Goal: Task Accomplishment & Management: Complete application form

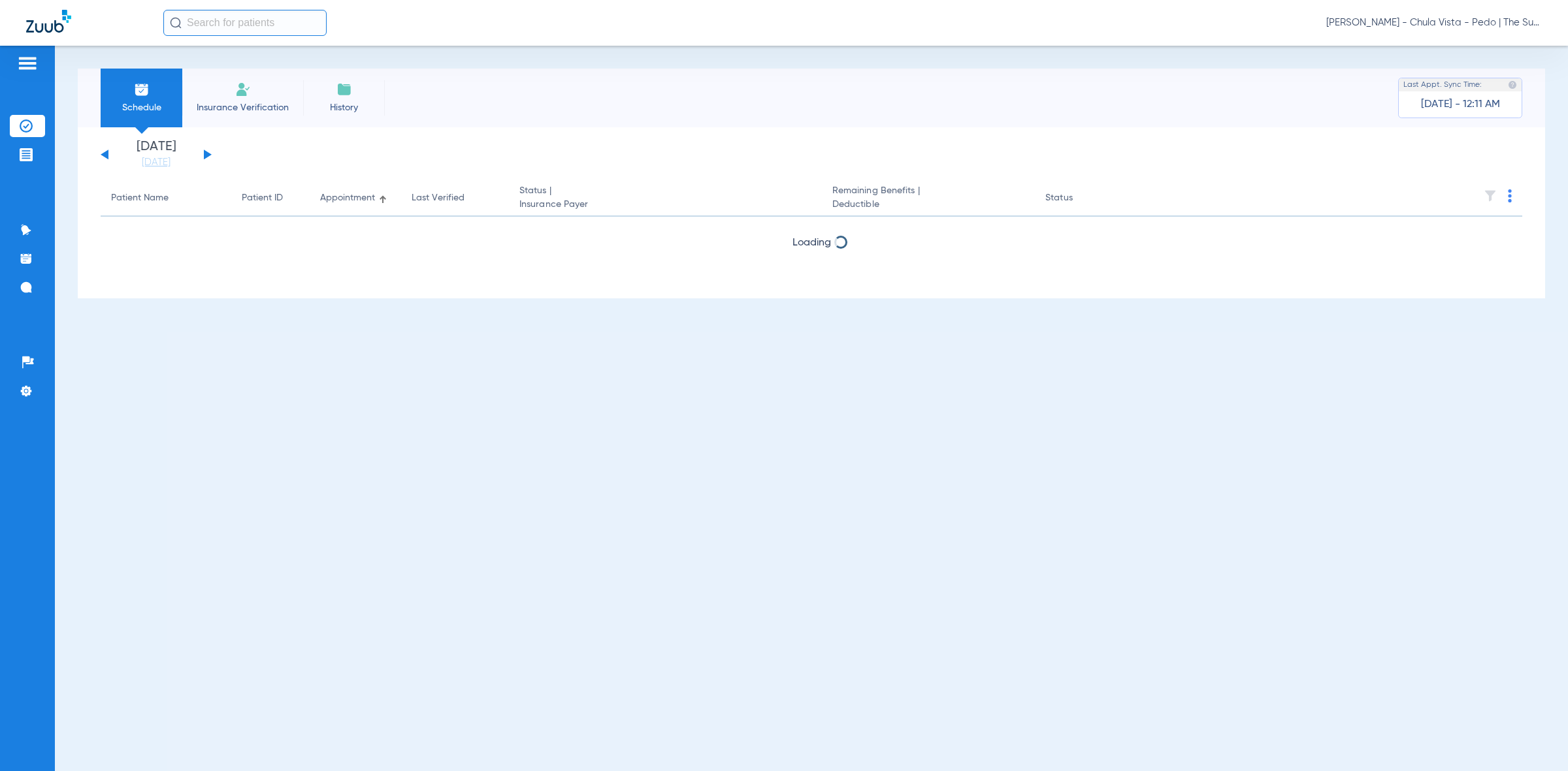
click at [246, 87] on img at bounding box center [243, 89] width 16 height 16
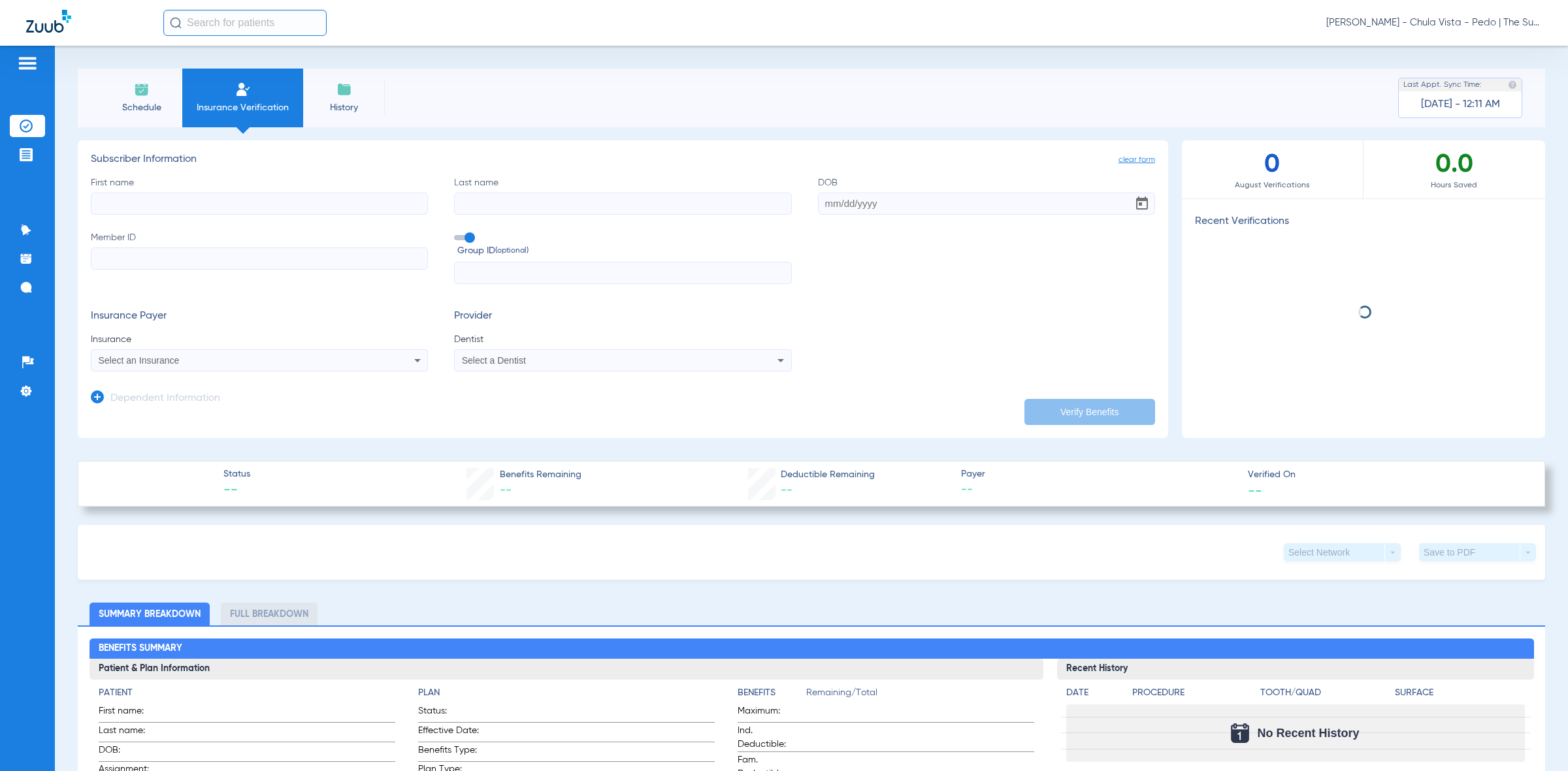
click at [161, 196] on input "First name" at bounding box center [259, 203] width 337 height 22
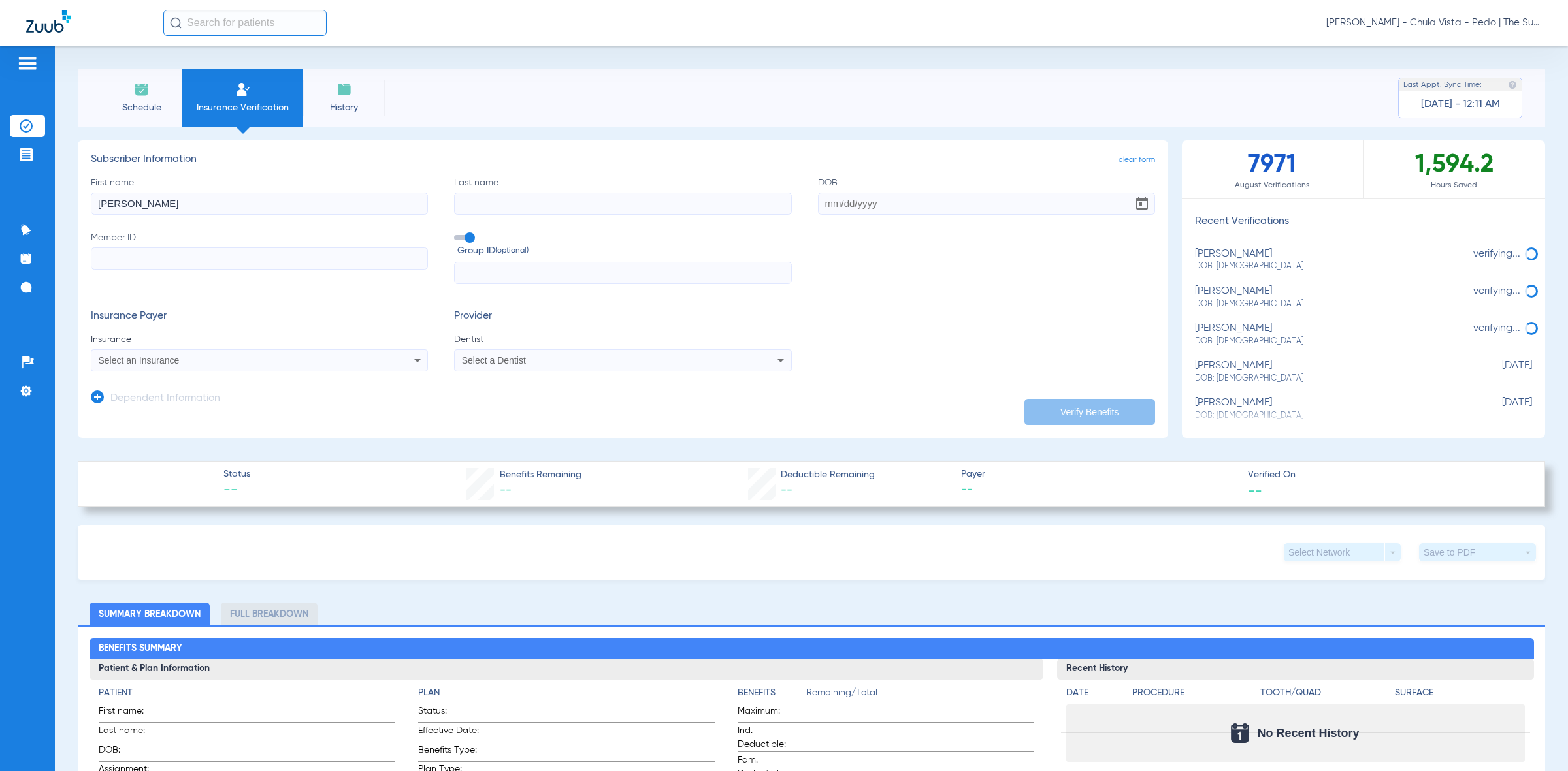
type input "[PERSON_NAME]"
type input "f"
type input "[PERSON_NAME]"
click at [804, 221] on div "First name [PERSON_NAME] Last name [PERSON_NAME] Member ID Group ID (optional)" at bounding box center [623, 230] width 1065 height 109
click at [818, 207] on input "DOB" at bounding box center [986, 203] width 337 height 22
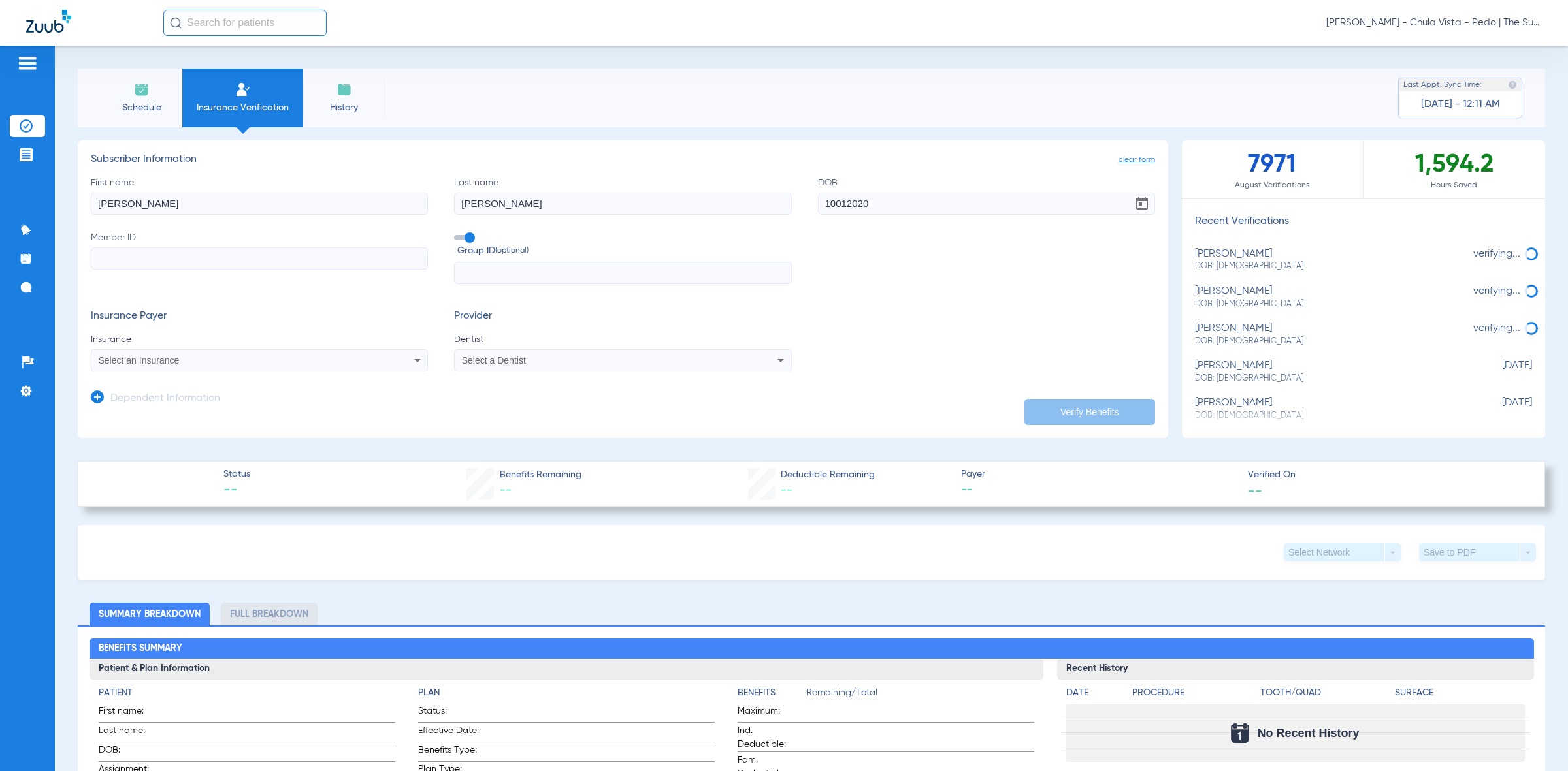
type input "[DATE]"
click at [876, 282] on div "First name [PERSON_NAME] Last name [PERSON_NAME] [DEMOGRAPHIC_DATA] Member ID G…" at bounding box center [623, 230] width 1065 height 109
click at [201, 265] on input "Member ID" at bounding box center [259, 258] width 337 height 22
click at [200, 259] on input "Member ID Required" at bounding box center [259, 258] width 337 height 22
paste input "115480516101"
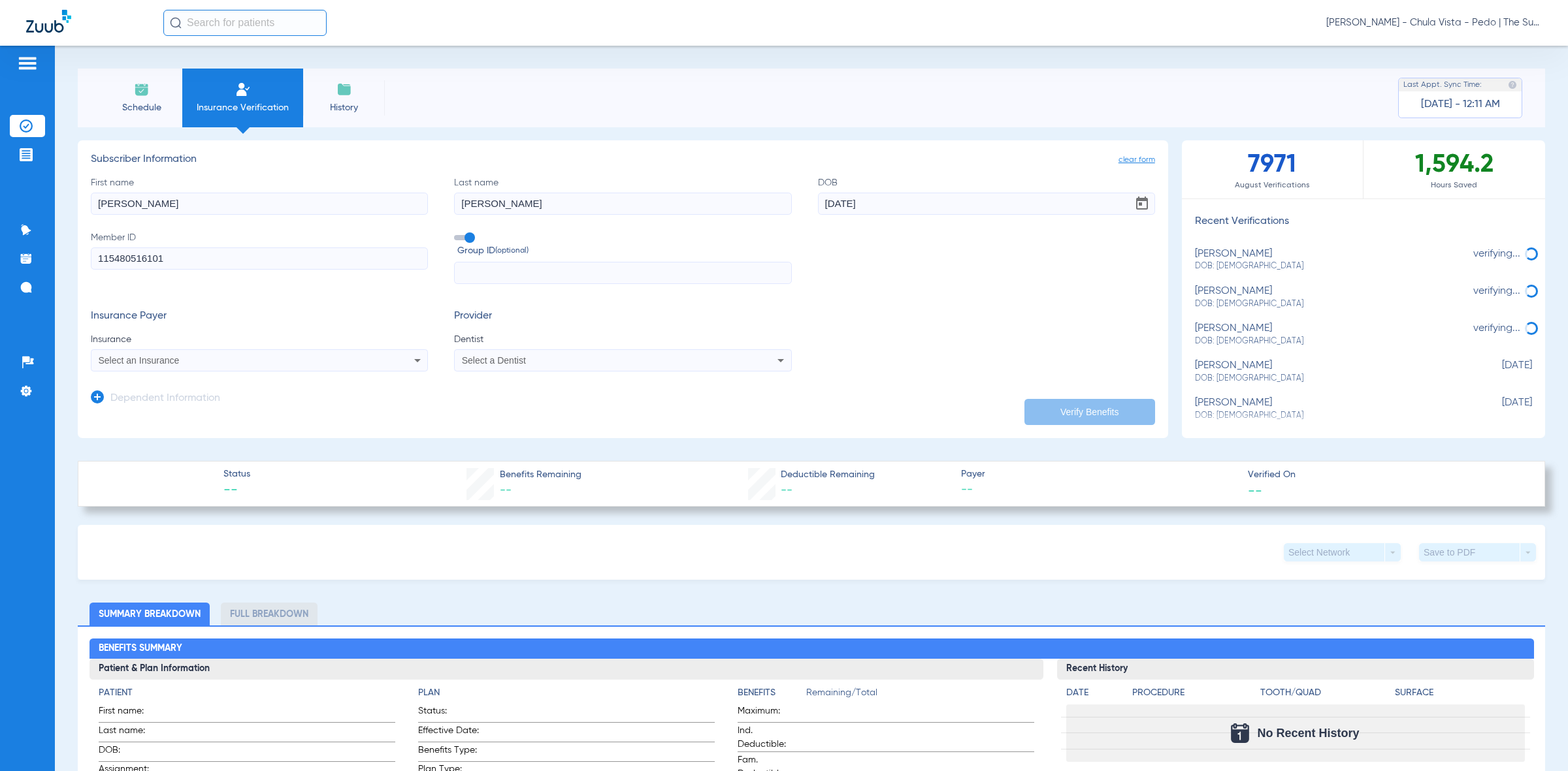
type input "115480516101"
click at [214, 354] on div "Select an Insurance" at bounding box center [259, 360] width 336 height 16
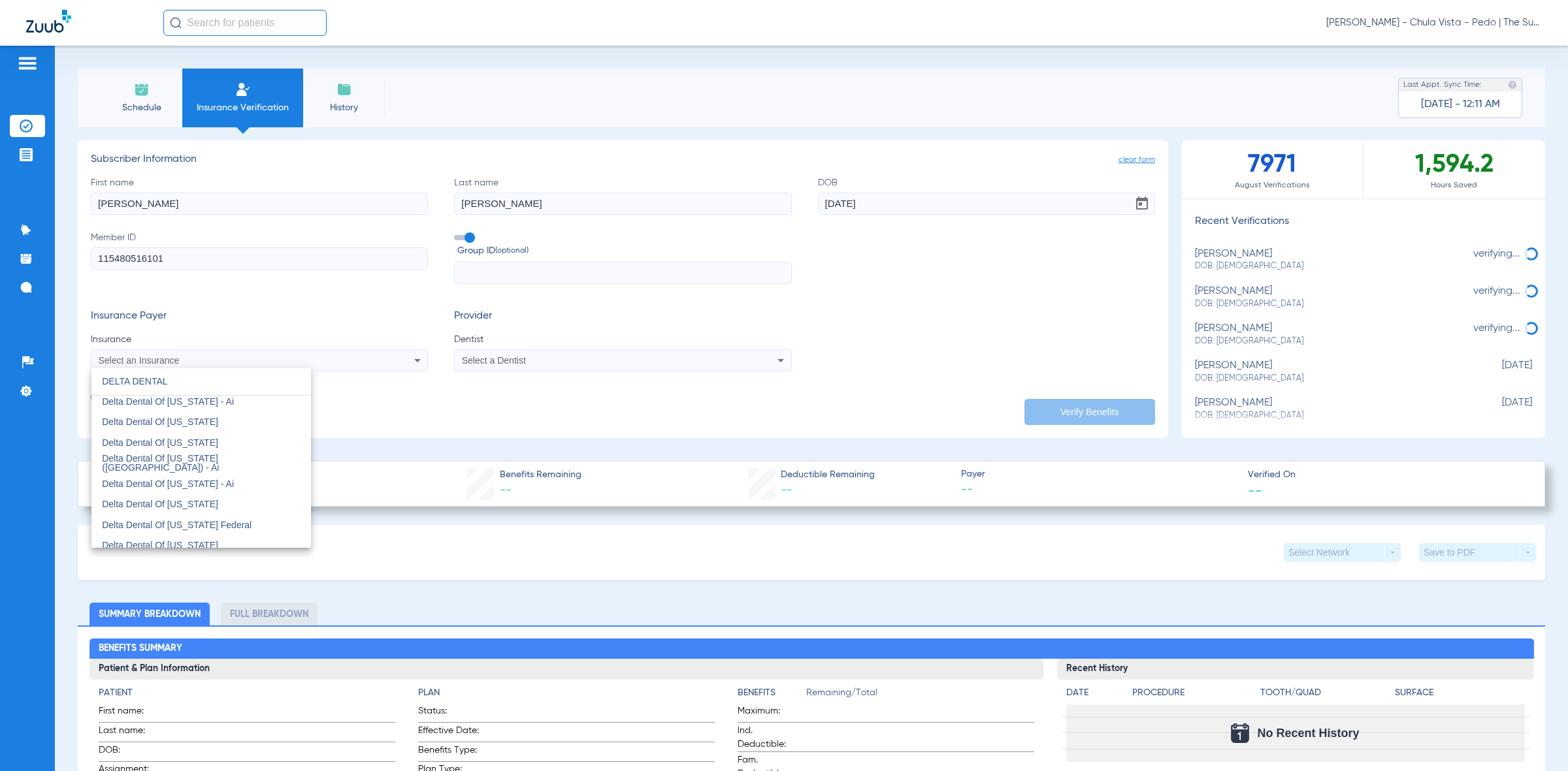
scroll to position [327, 0]
type input "DELTA DENTAL"
click at [236, 494] on mat-option "Delta Dental Of [US_STATE]" at bounding box center [201, 492] width 220 height 21
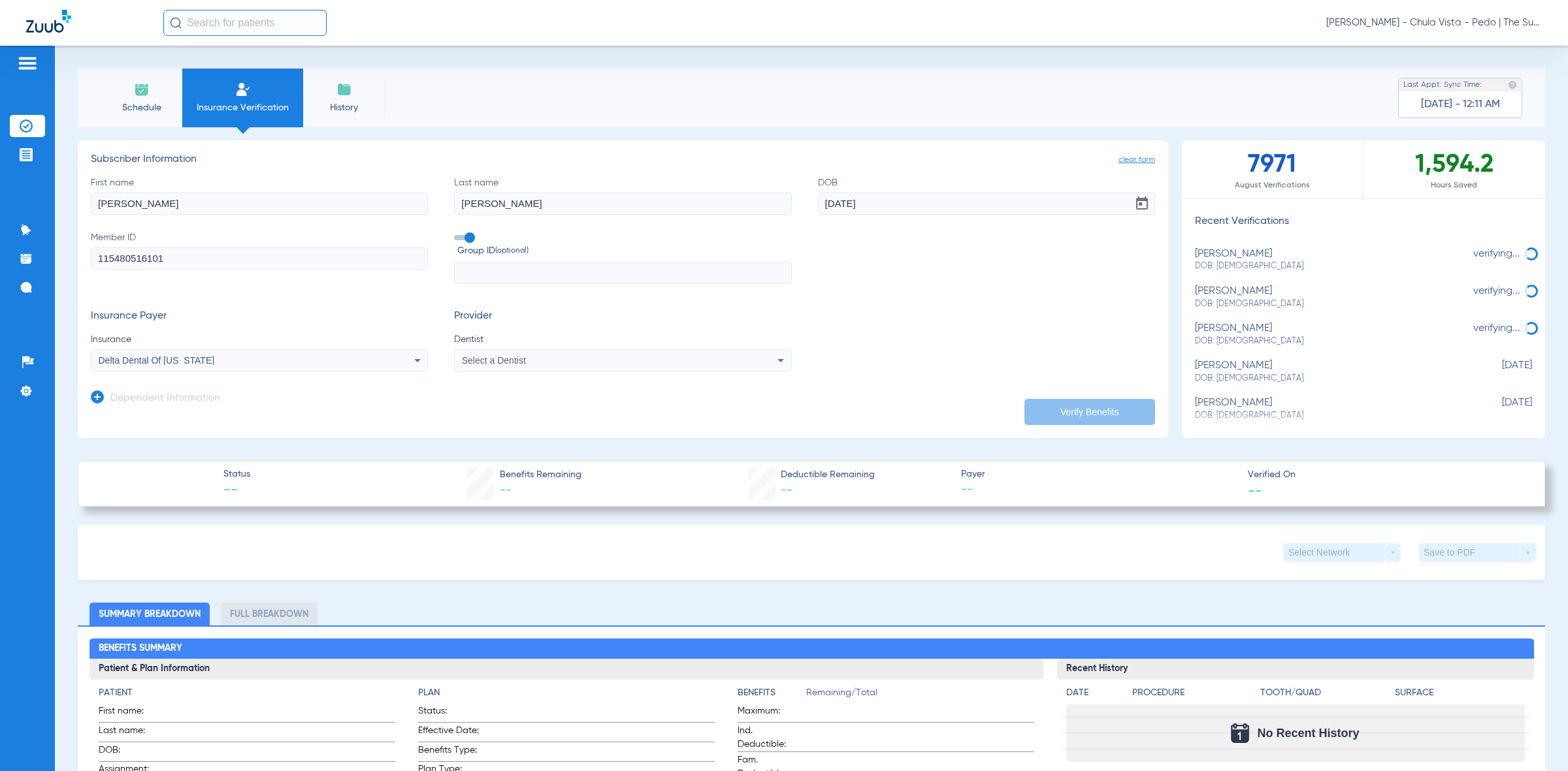
click at [663, 346] on span "Dentist" at bounding box center [623, 340] width 337 height 13
click at [632, 357] on div "Select a Dentist" at bounding box center [591, 360] width 258 height 9
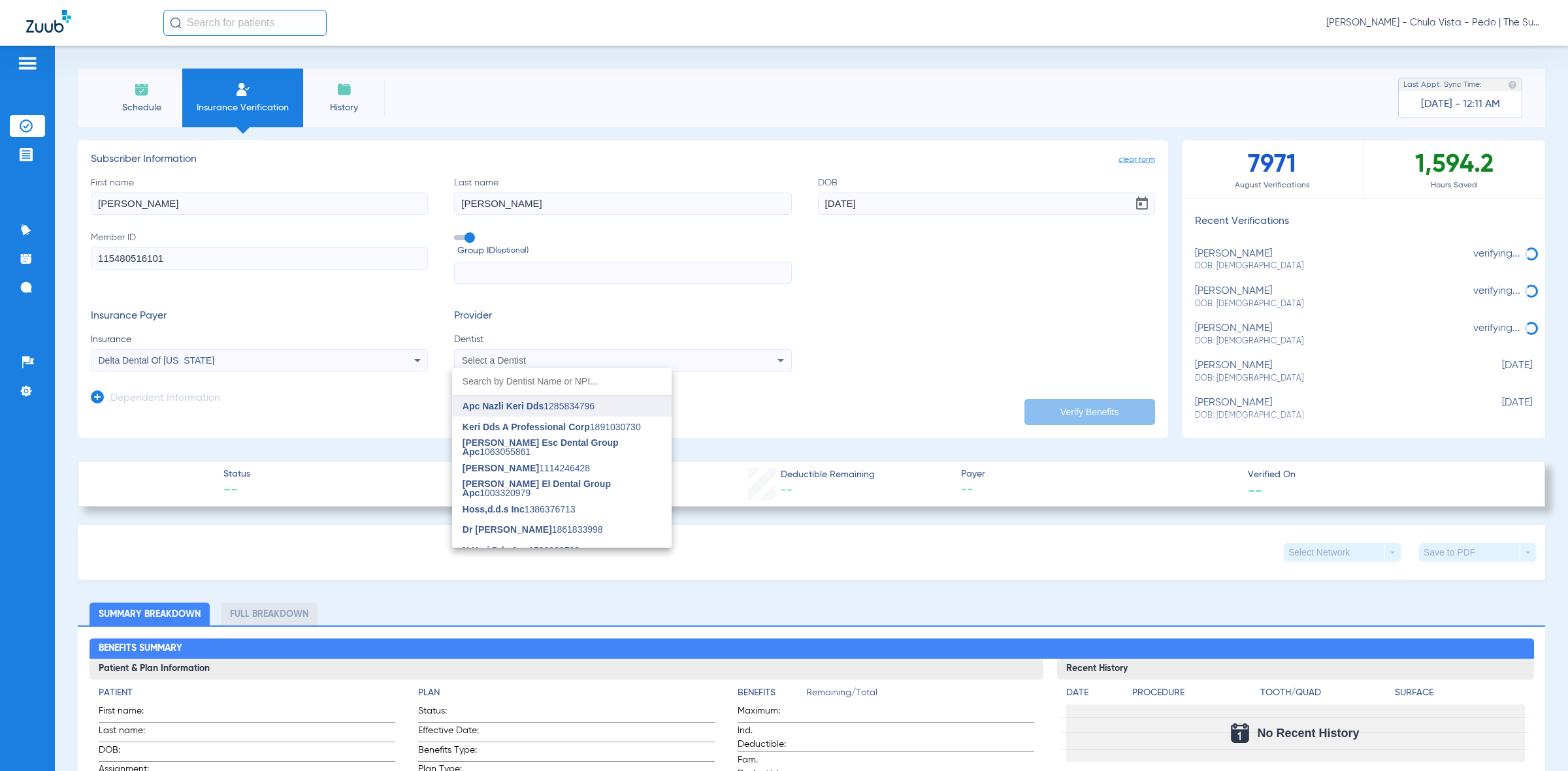
click at [551, 408] on span "Apc Nazli Keri Dds 1285834796" at bounding box center [529, 406] width 132 height 9
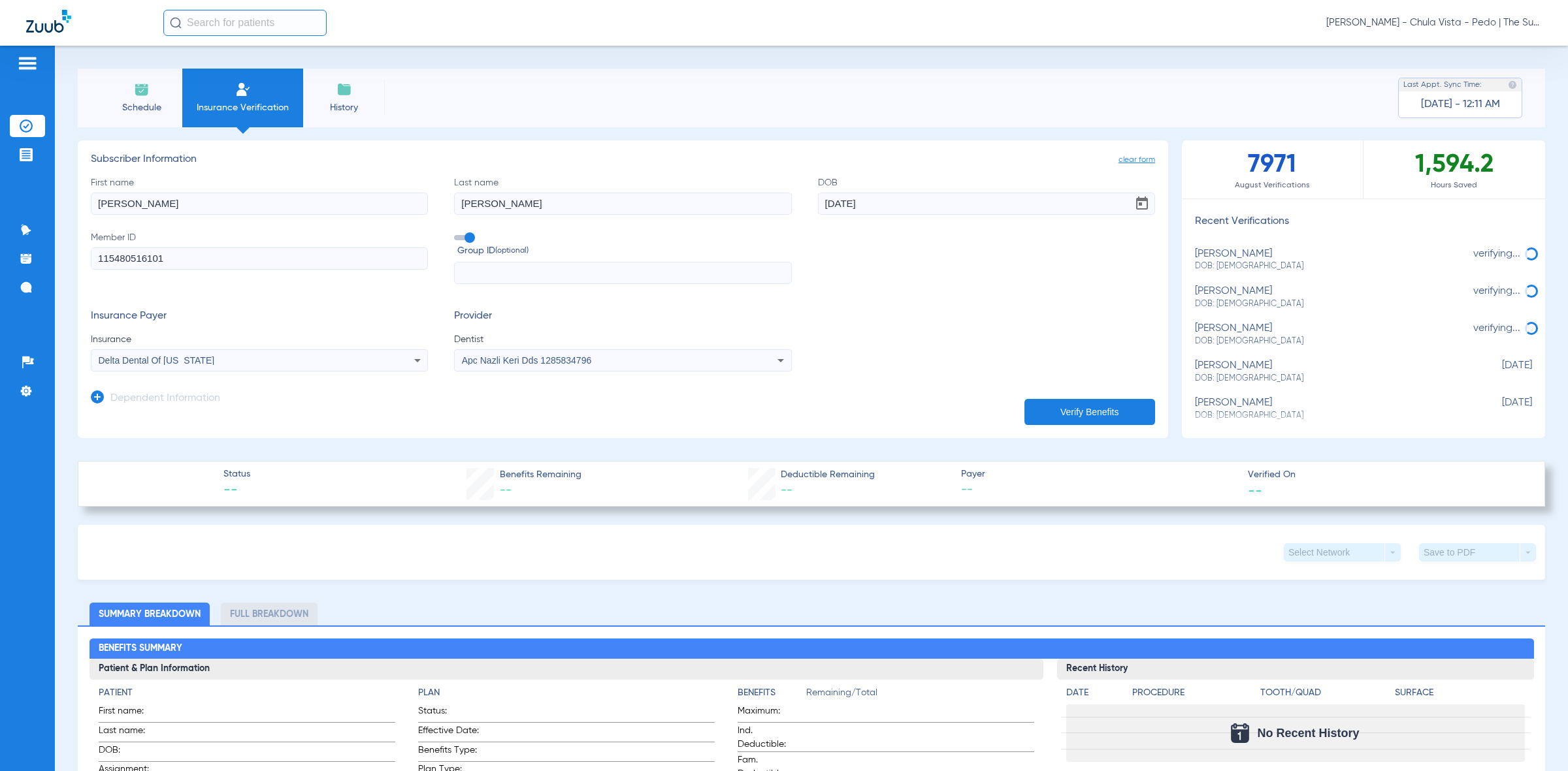
click at [1092, 412] on button "Verify Benefits" at bounding box center [1090, 412] width 131 height 26
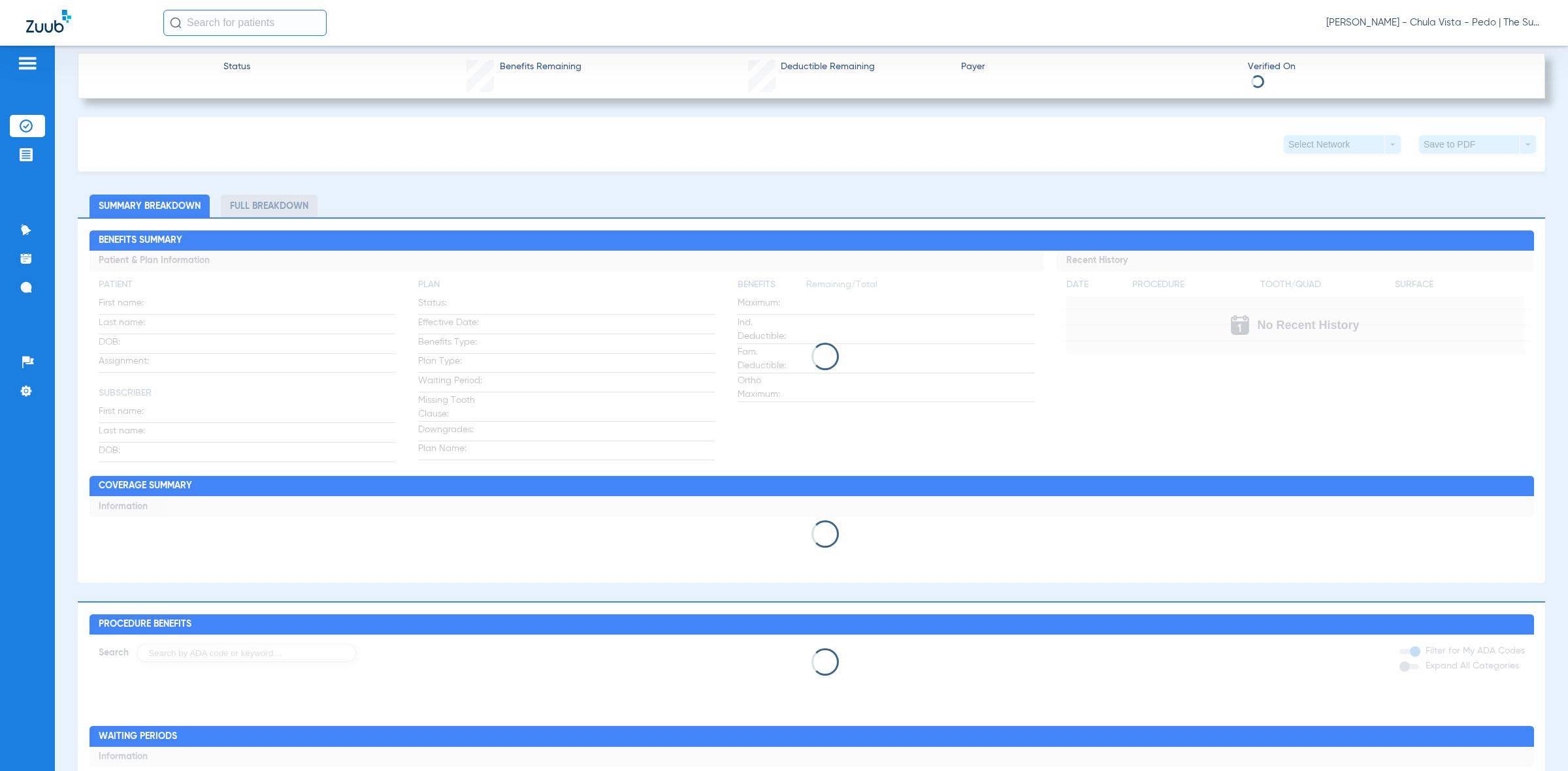
scroll to position [490, 0]
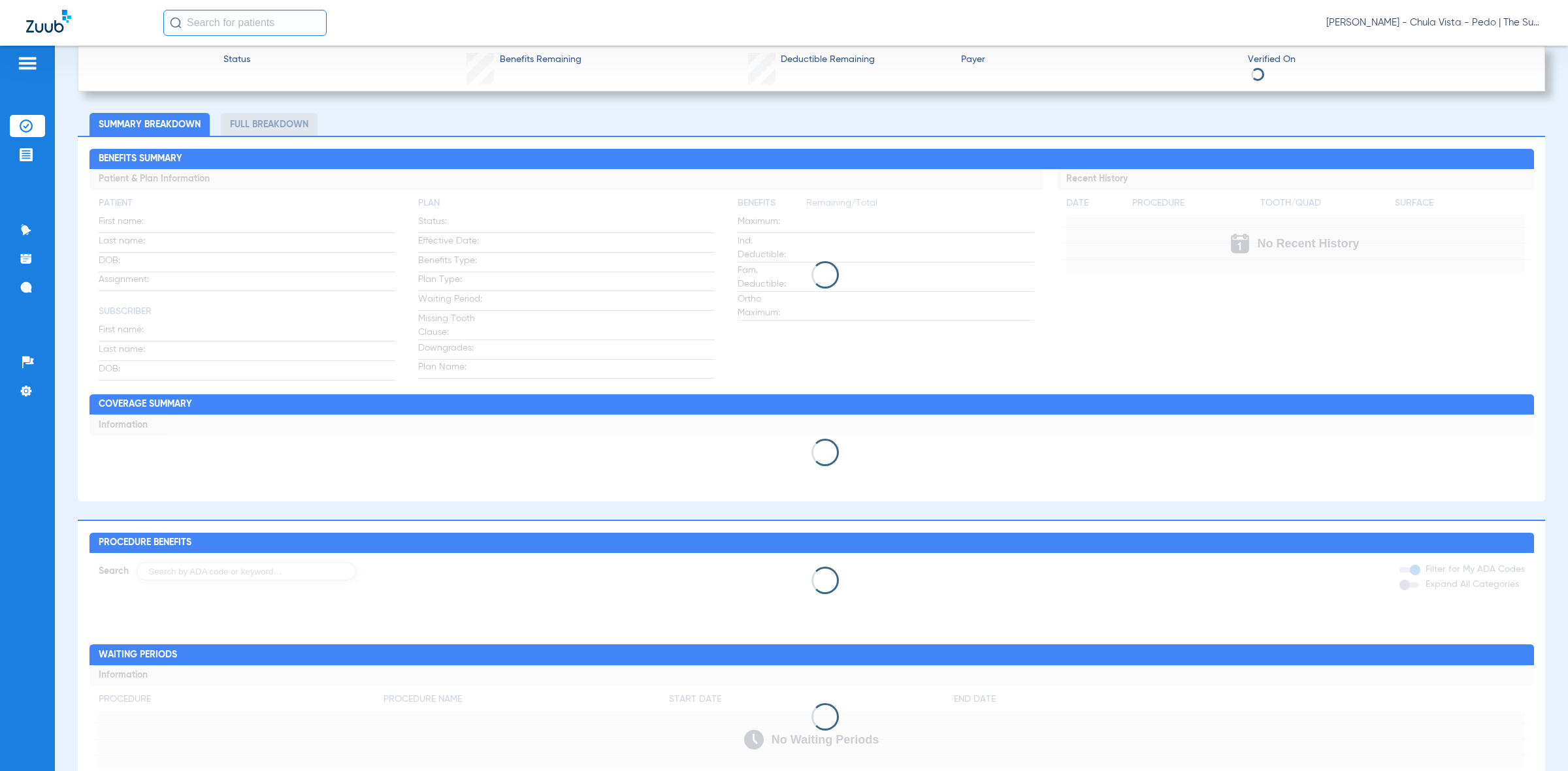
type input "[PERSON_NAME]"
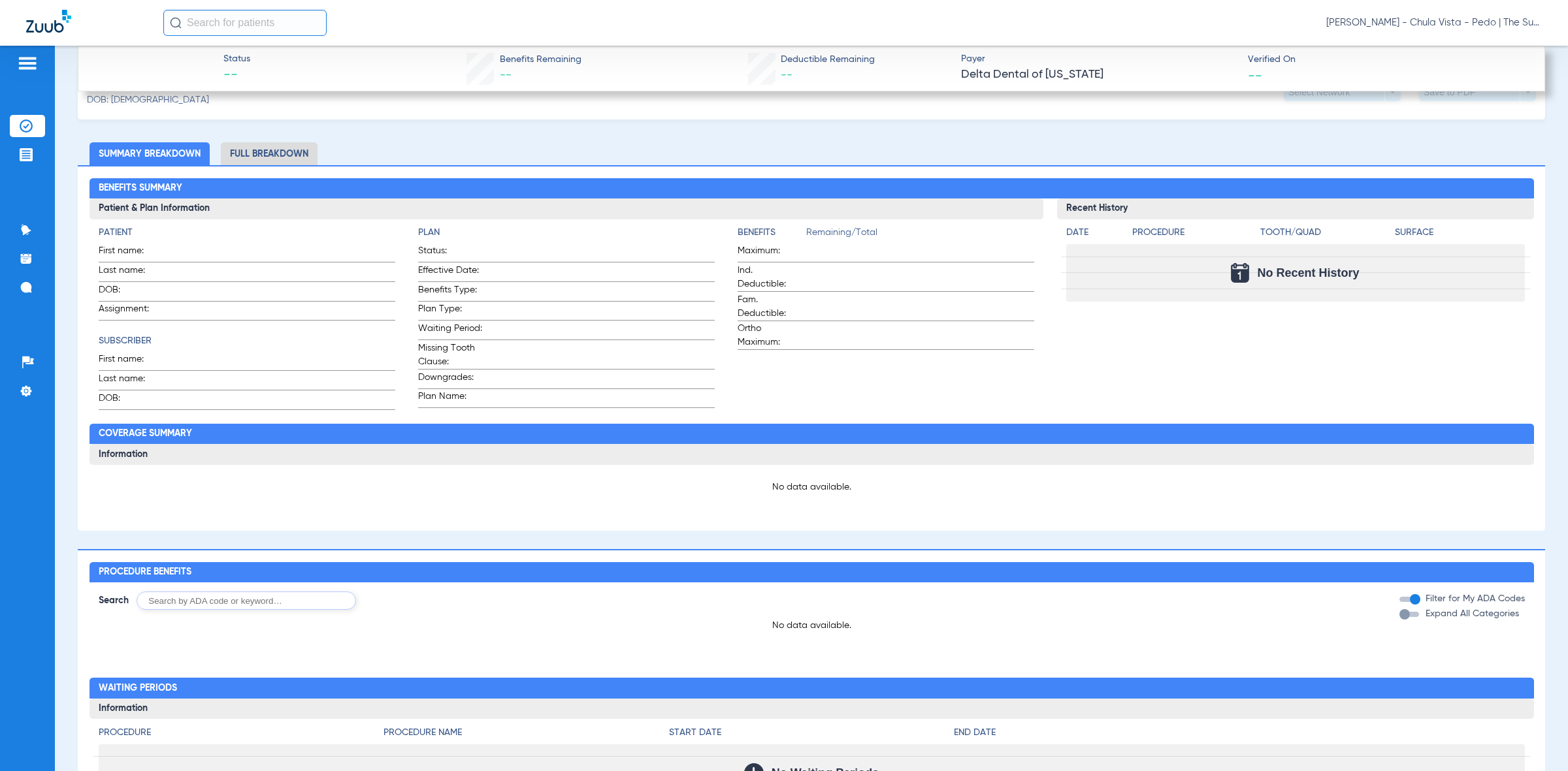
scroll to position [312, 0]
